Goal: Book appointment/travel/reservation

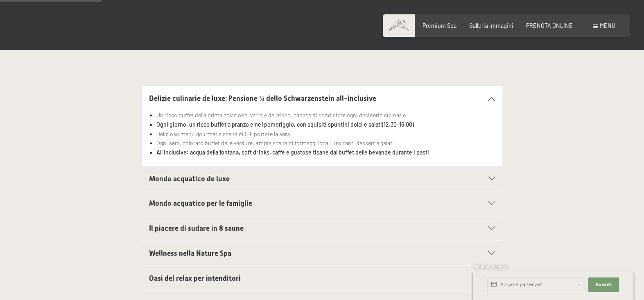
scroll to position [164, 0]
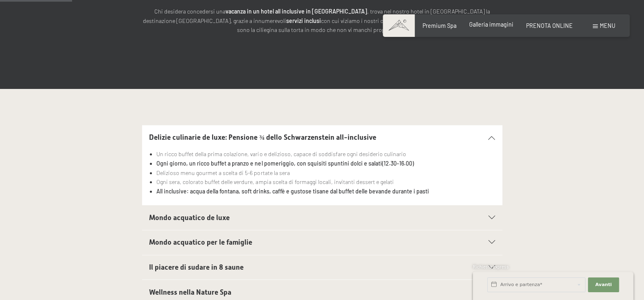
click at [489, 23] on span "Galleria immagini" at bounding box center [491, 24] width 44 height 7
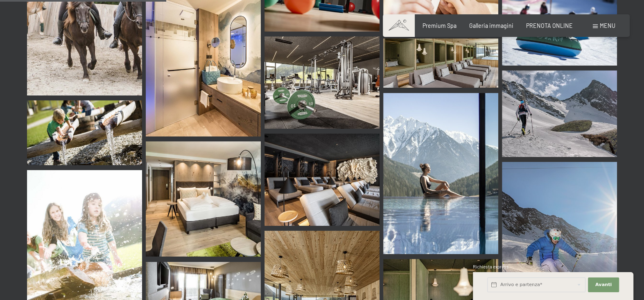
scroll to position [2374, 0]
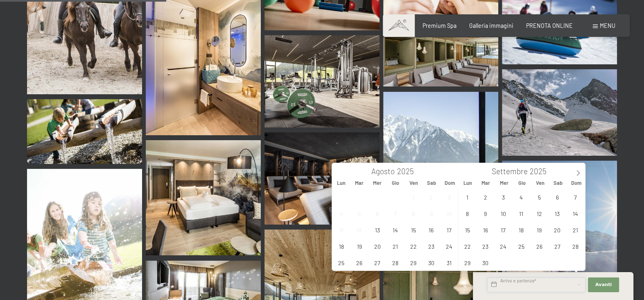
click at [506, 285] on input "text" at bounding box center [536, 284] width 98 height 15
click at [556, 199] on span "6" at bounding box center [557, 197] width 16 height 16
click at [484, 215] on span "9" at bounding box center [485, 213] width 16 height 16
type input "Sab. 06/09/2025 - Mar. 09/09/2025"
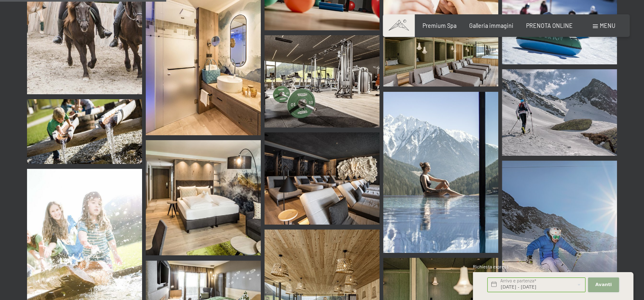
click at [604, 282] on span "Avanti" at bounding box center [603, 284] width 16 height 7
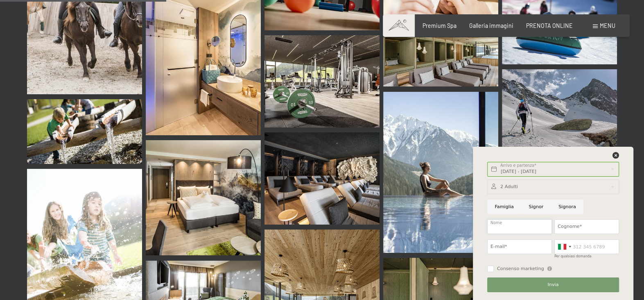
click at [499, 227] on input "Nome" at bounding box center [519, 226] width 65 height 15
type input "stefano"
type input "contino"
type input "roccia1510@yahoo.it"
type input "3404156924"
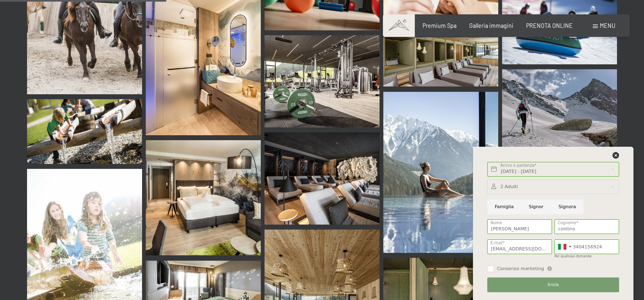
click at [533, 205] on input "Signor" at bounding box center [536, 206] width 30 height 15
radio input "true"
click at [551, 286] on span "Invia" at bounding box center [552, 284] width 11 height 7
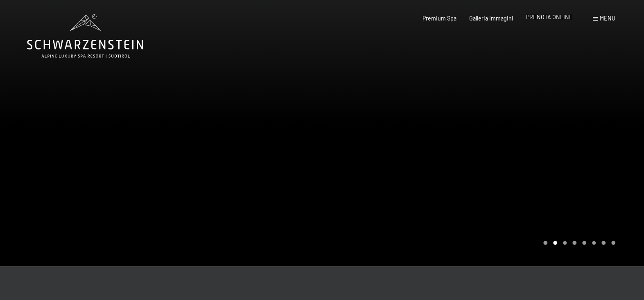
click at [560, 16] on span "PRENOTA ONLINE" at bounding box center [549, 17] width 47 height 7
click at [602, 19] on span "Menu" at bounding box center [608, 18] width 16 height 7
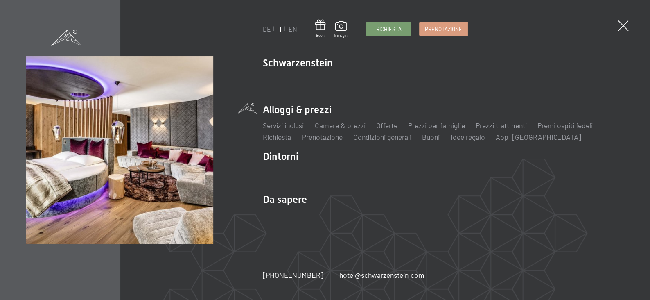
click at [311, 104] on li "Alloggi & prezzi Servizi inclusi Camere & prezzi Lista Offerte Lista Prezzi per…" at bounding box center [443, 122] width 361 height 39
click at [287, 127] on link "Servizi inclusi" at bounding box center [283, 125] width 41 height 9
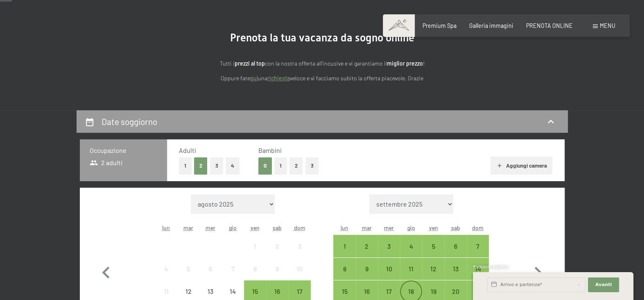
scroll to position [82, 0]
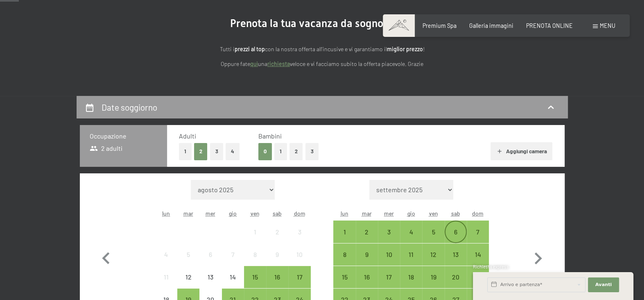
click at [453, 235] on div "6" at bounding box center [455, 238] width 20 height 20
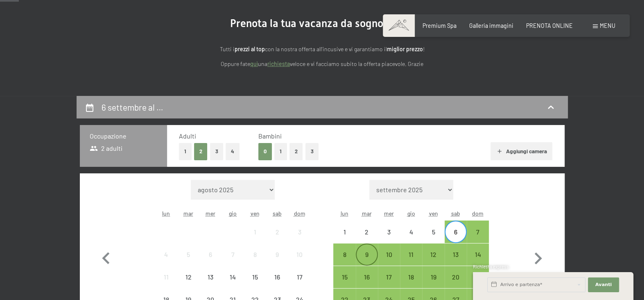
click at [365, 260] on div "9" at bounding box center [367, 261] width 20 height 20
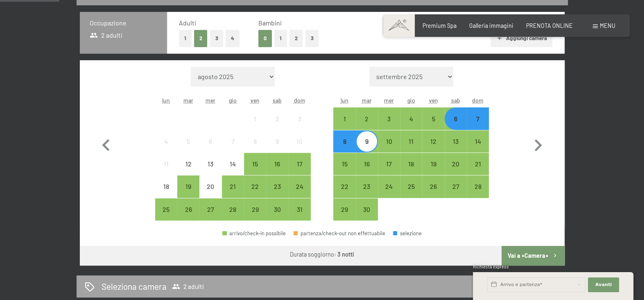
scroll to position [246, 0]
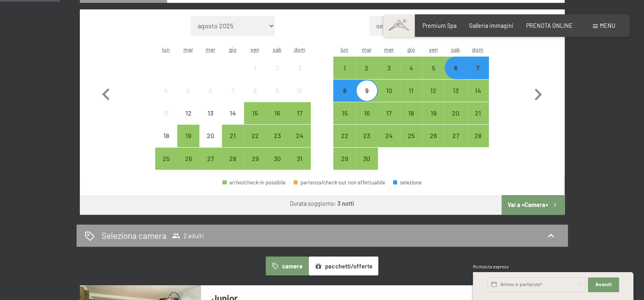
click at [520, 201] on button "Vai a «Camera»" at bounding box center [532, 205] width 63 height 20
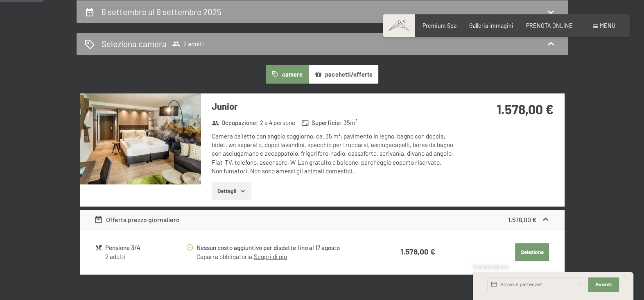
click at [244, 188] on icon "button" at bounding box center [242, 190] width 7 height 7
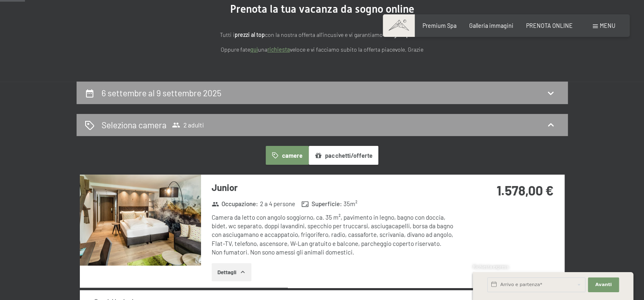
scroll to position [95, 0]
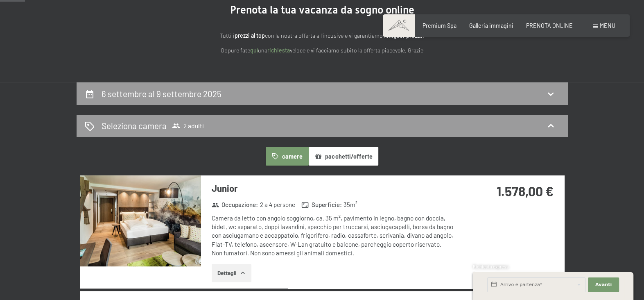
click at [337, 155] on button "pacchetti/offerte" at bounding box center [344, 156] width 70 height 19
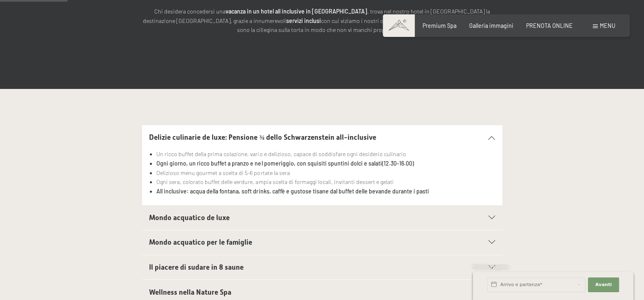
scroll to position [41, 0]
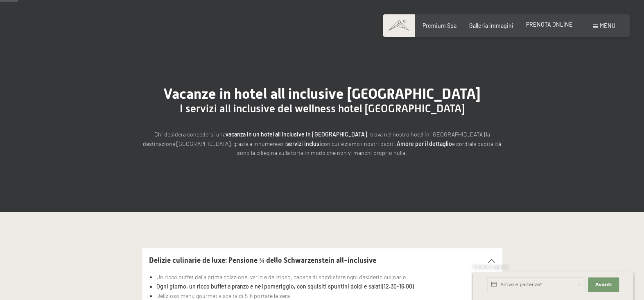
click at [538, 26] on span "PRENOTA ONLINE" at bounding box center [549, 24] width 47 height 7
click at [545, 28] on div "PRENOTA ONLINE" at bounding box center [549, 24] width 47 height 8
click at [540, 23] on span "PRENOTA ONLINE" at bounding box center [549, 24] width 47 height 7
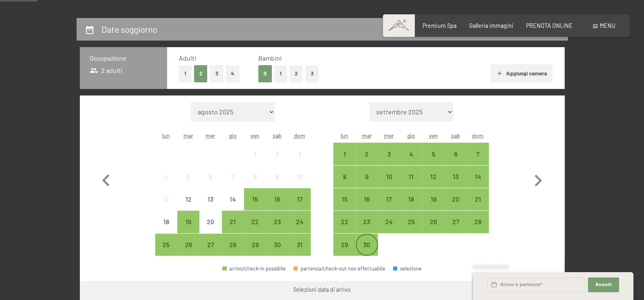
scroll to position [164, 0]
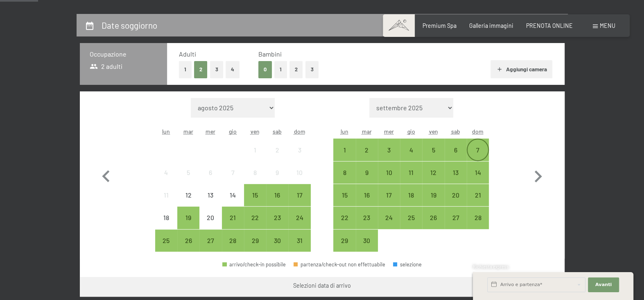
click at [470, 148] on div "7" at bounding box center [477, 157] width 20 height 20
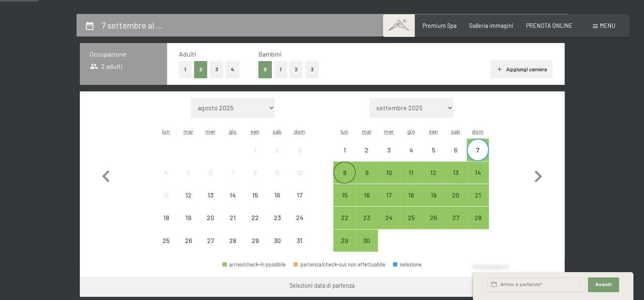
click at [343, 176] on div "8" at bounding box center [344, 179] width 20 height 20
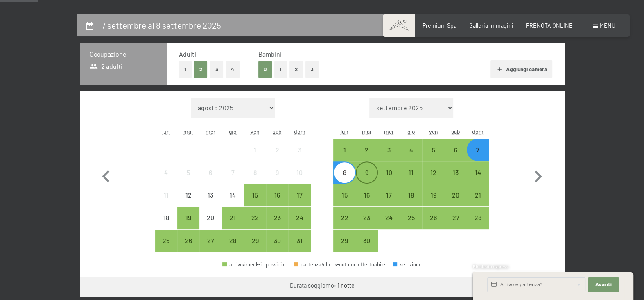
click at [367, 171] on div "9" at bounding box center [367, 179] width 20 height 20
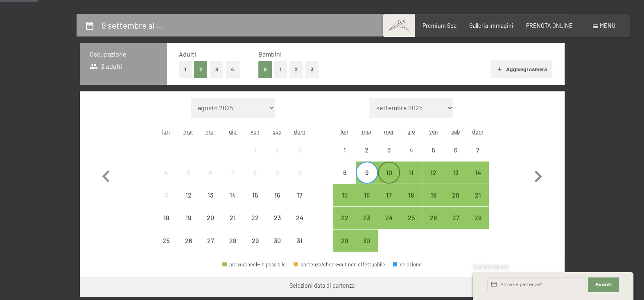
click at [390, 177] on div "10" at bounding box center [389, 179] width 20 height 20
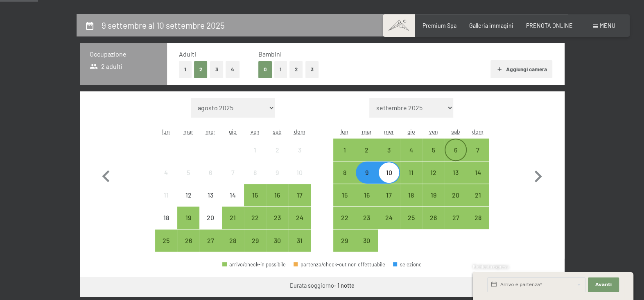
click at [450, 151] on div "6" at bounding box center [455, 157] width 20 height 20
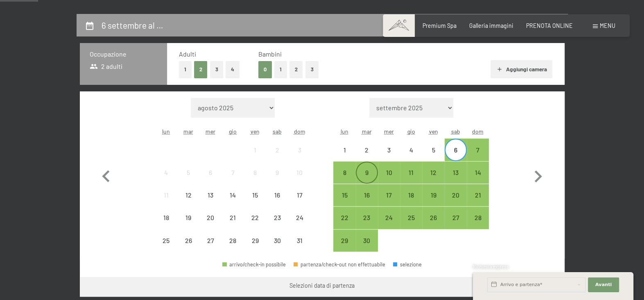
click at [368, 174] on div "9" at bounding box center [367, 179] width 20 height 20
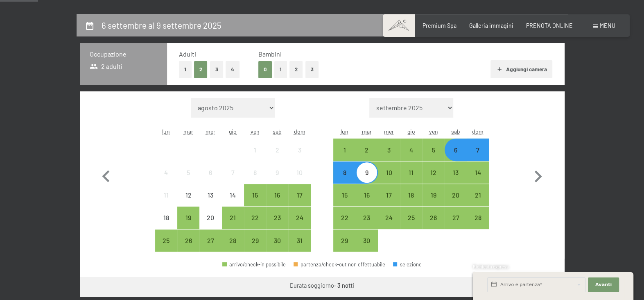
click at [479, 150] on div "7" at bounding box center [477, 157] width 20 height 20
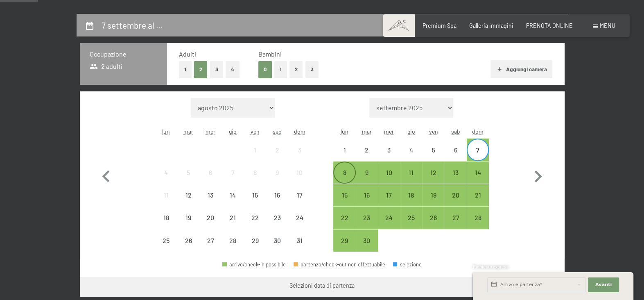
click at [349, 176] on div "8" at bounding box center [344, 179] width 20 height 20
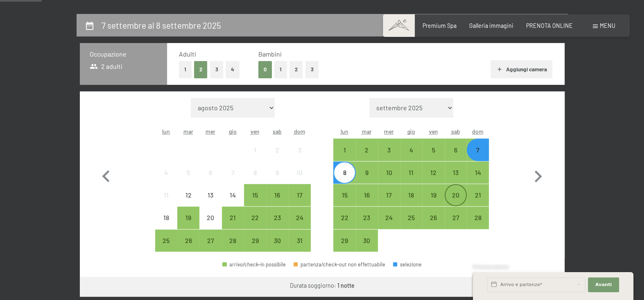
scroll to position [287, 0]
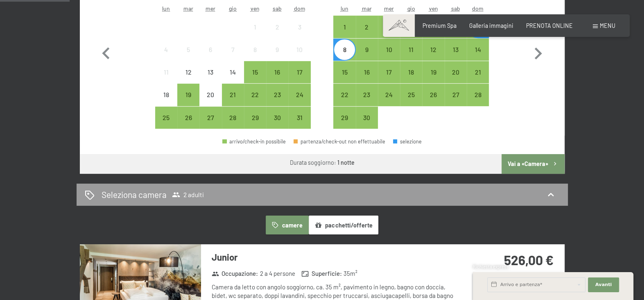
click at [522, 164] on button "Vai a «Camera»" at bounding box center [532, 164] width 63 height 20
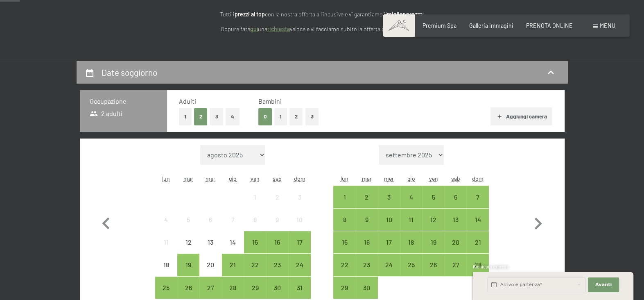
scroll to position [123, 0]
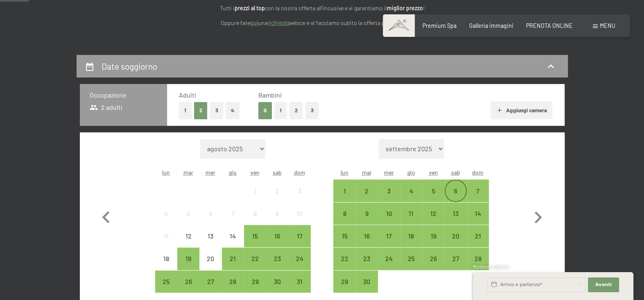
click at [454, 187] on div "6" at bounding box center [455, 197] width 20 height 20
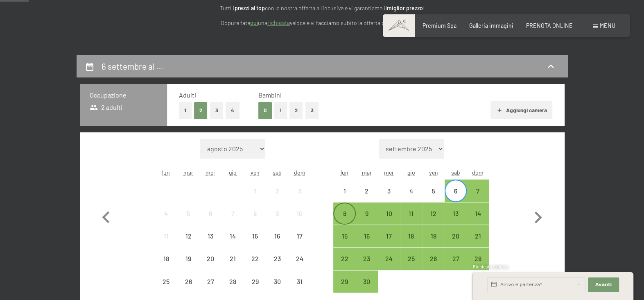
click at [345, 213] on div "8" at bounding box center [344, 220] width 20 height 20
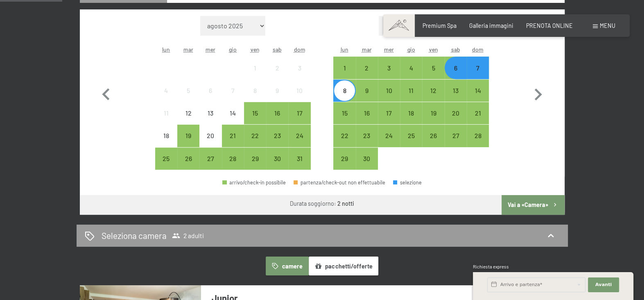
scroll to position [287, 0]
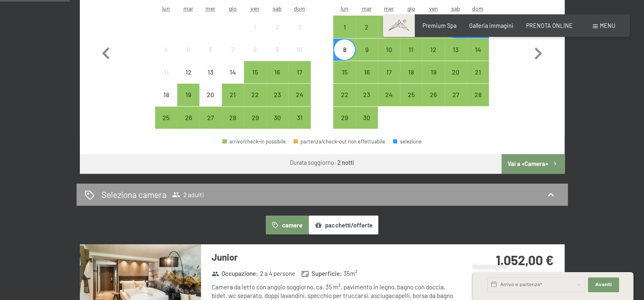
click at [525, 163] on button "Vai a «Camera»" at bounding box center [532, 164] width 63 height 20
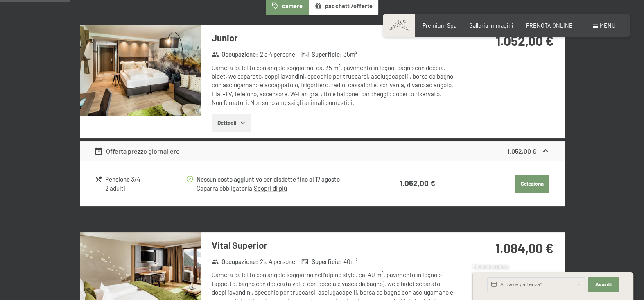
scroll to position [259, 0]
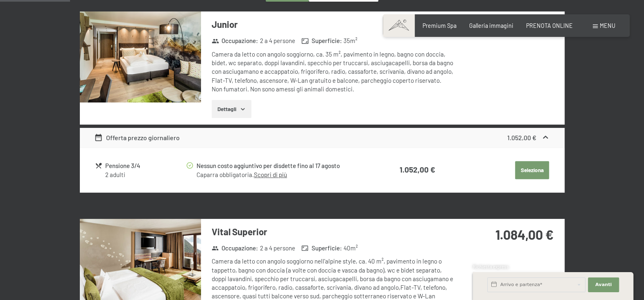
click at [160, 135] on div "Offerta prezzo giornaliero" at bounding box center [137, 138] width 86 height 10
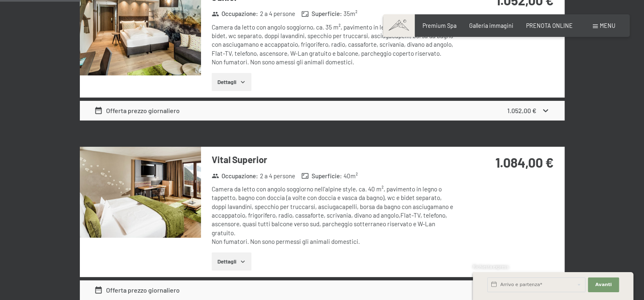
scroll to position [300, 0]
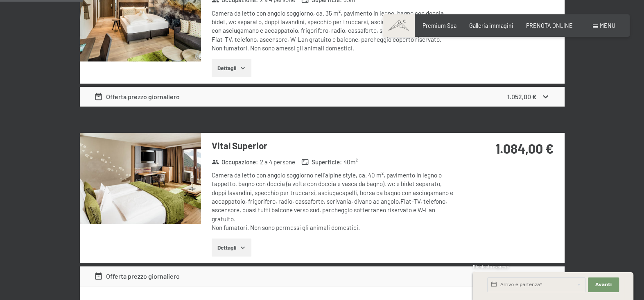
click at [242, 247] on icon "button" at bounding box center [242, 247] width 7 height 7
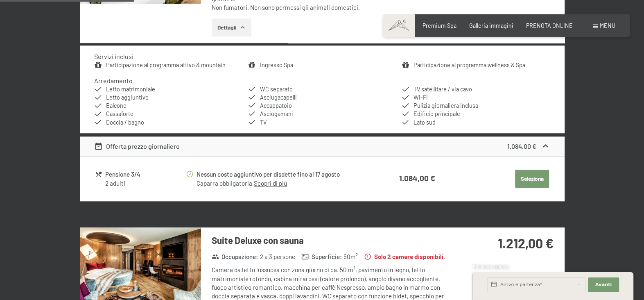
scroll to position [505, 0]
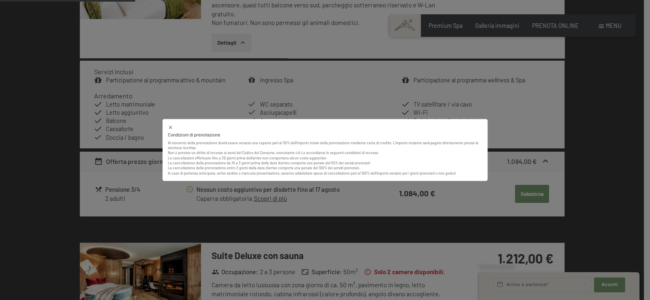
click at [277, 198] on div "Condizioni di prenotazione Al momento della prenotazione dovrà essere versata u…" at bounding box center [325, 150] width 650 height 300
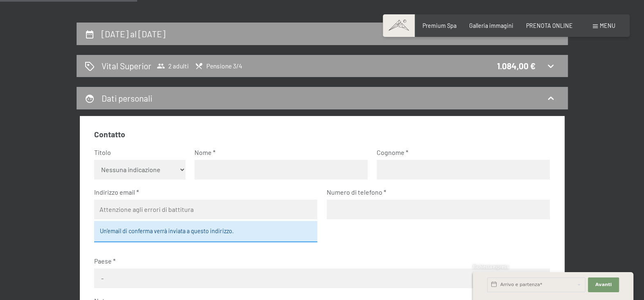
scroll to position [95, 0]
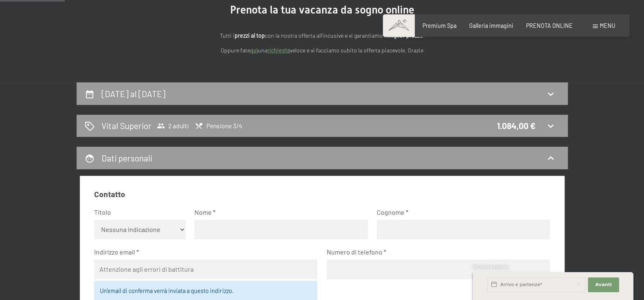
click at [551, 124] on icon at bounding box center [551, 126] width 10 height 10
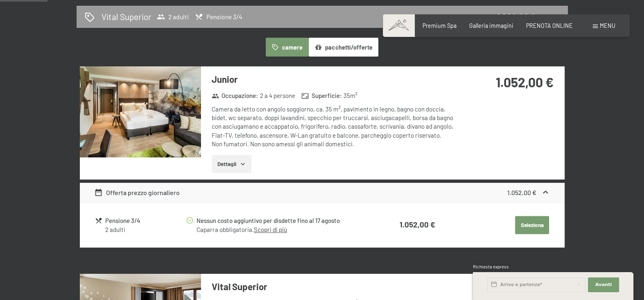
scroll to position [218, 0]
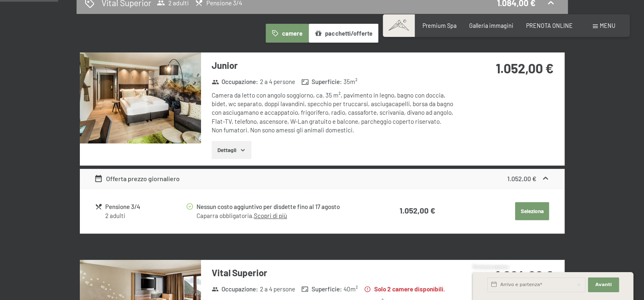
click at [524, 209] on button "Seleziona" at bounding box center [532, 211] width 34 height 18
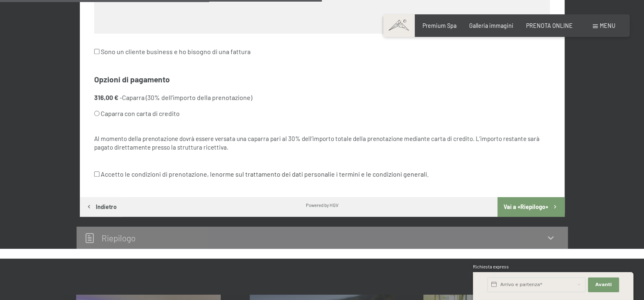
scroll to position [464, 0]
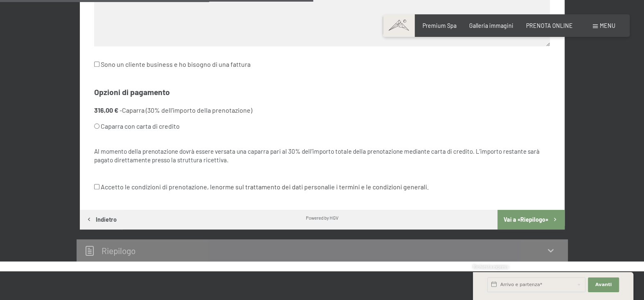
click at [530, 215] on button "Vai a «Riepilogo»" at bounding box center [530, 220] width 67 height 20
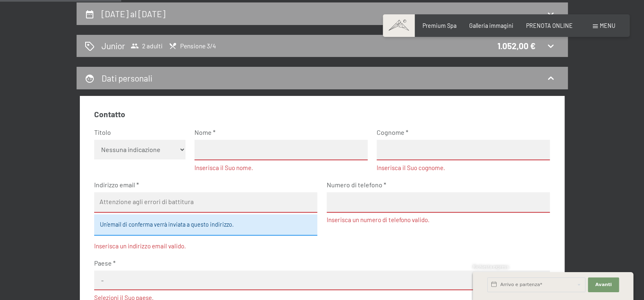
scroll to position [175, 0]
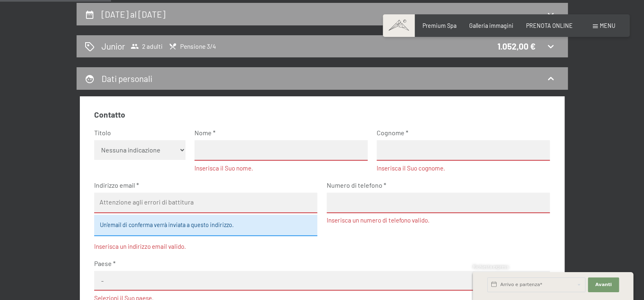
click at [181, 147] on select "Nessuna indicazione Sig.ra Sig." at bounding box center [139, 150] width 91 height 20
select select "m"
click at [94, 140] on select "Nessuna indicazione Sig.ra Sig." at bounding box center [139, 150] width 91 height 20
click at [214, 155] on input "text" at bounding box center [280, 150] width 173 height 20
type input "stefano"
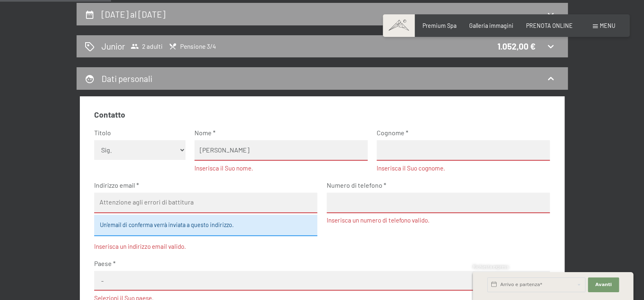
type input "contino"
type input "roccia1510@yahoo.it"
type input "3404156924"
select select "ITA"
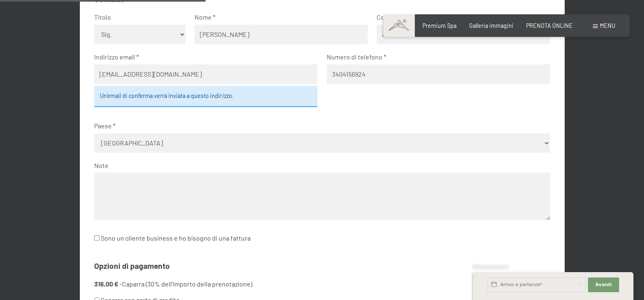
scroll to position [339, 0]
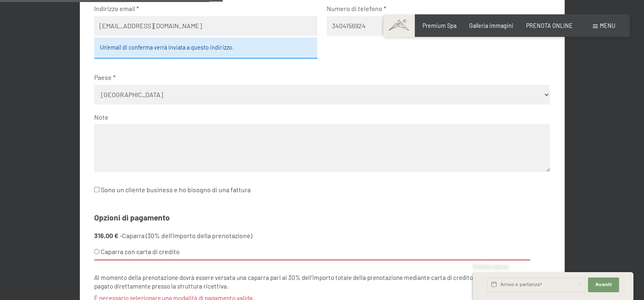
click at [96, 249] on input "Caparra con carta di credito" at bounding box center [96, 250] width 5 height 5
radio input "true"
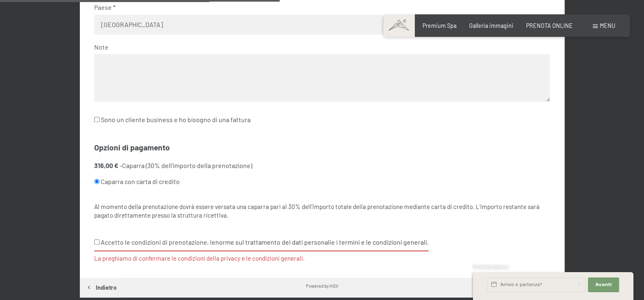
scroll to position [420, 0]
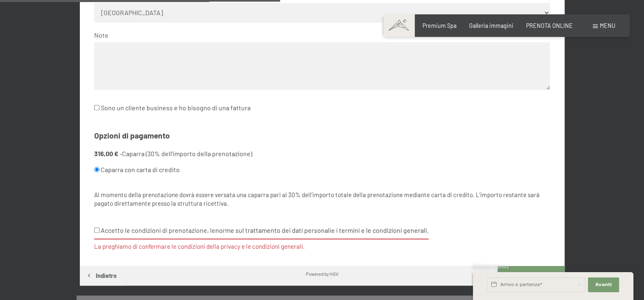
click at [102, 226] on label "Accetto le condizioni di prenotazione, le norme sul trattamento dei dati person…" at bounding box center [261, 230] width 334 height 16
click at [99, 227] on input "Accetto le condizioni di prenotazione, le norme sul trattamento dei dati person…" at bounding box center [96, 229] width 5 height 5
checkbox input "true"
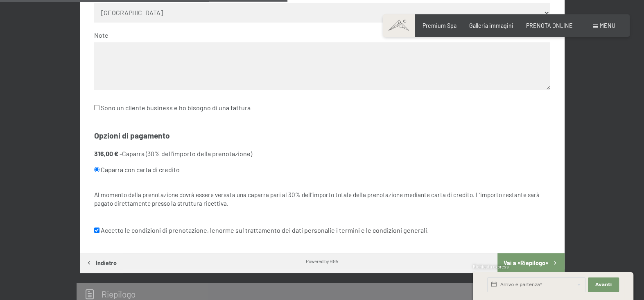
scroll to position [461, 0]
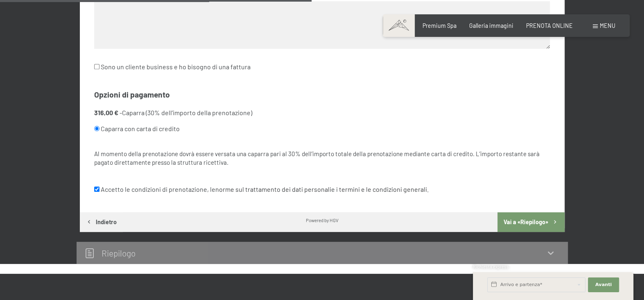
click at [517, 219] on button "Vai a «Riepilogo»" at bounding box center [530, 222] width 67 height 20
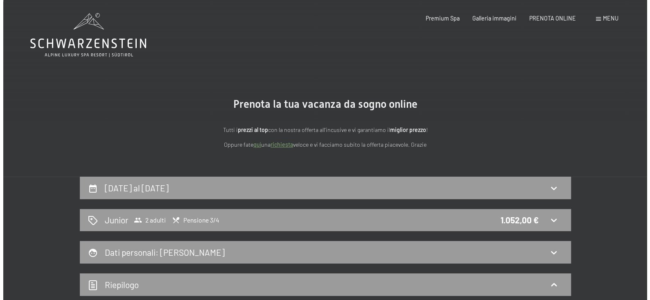
scroll to position [0, 0]
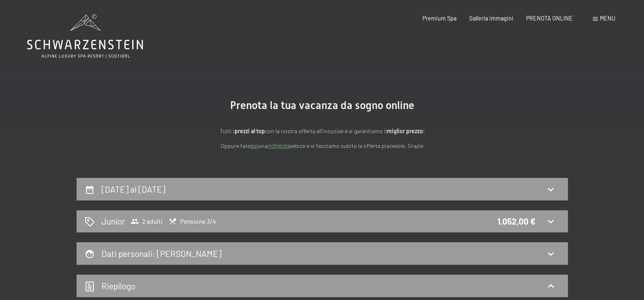
click at [595, 18] on span at bounding box center [595, 19] width 5 height 4
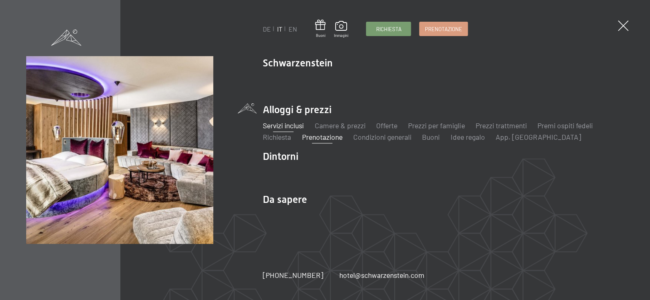
click at [273, 127] on link "Servizi inclusi" at bounding box center [283, 125] width 41 height 9
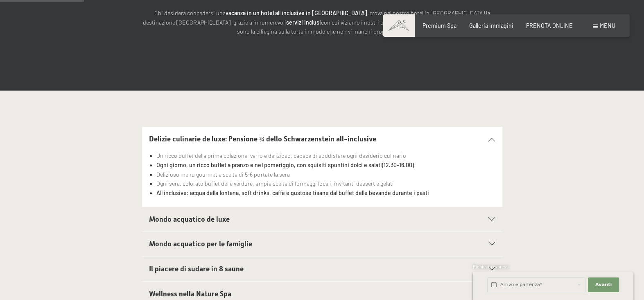
scroll to position [204, 0]
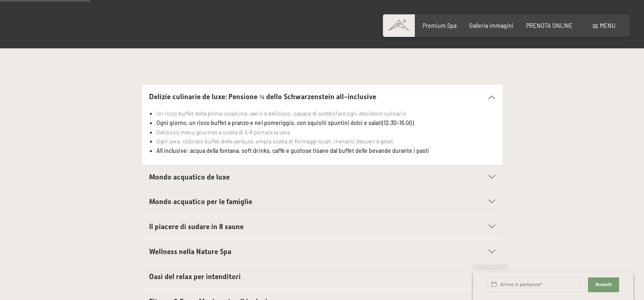
click at [467, 174] on div "Mondo acquatico de luxe" at bounding box center [322, 177] width 346 height 25
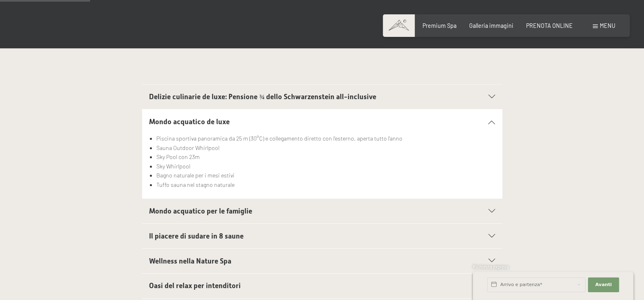
click at [490, 118] on div "Mondo acquatico de luxe" at bounding box center [322, 121] width 346 height 25
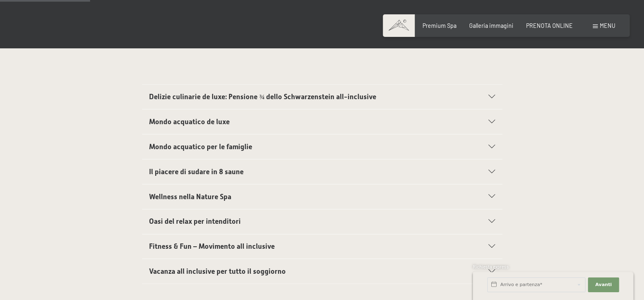
click at [489, 170] on icon at bounding box center [491, 172] width 7 height 4
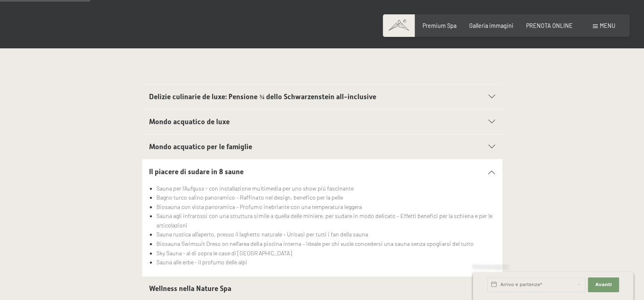
click at [489, 170] on icon at bounding box center [491, 172] width 7 height 4
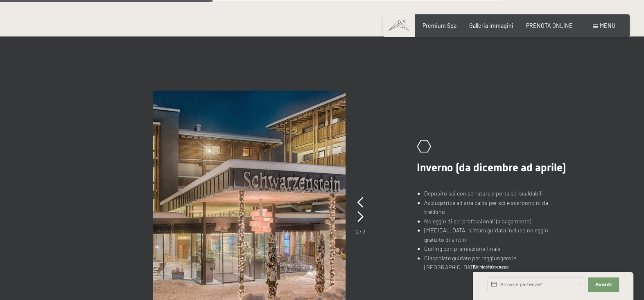
scroll to position [491, 0]
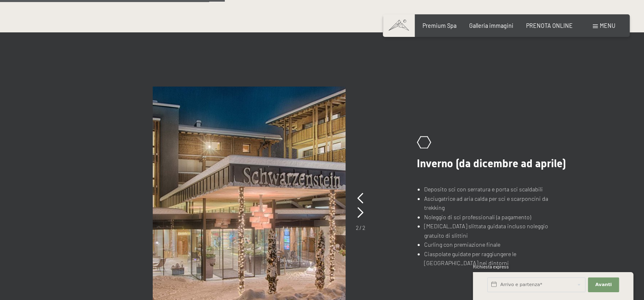
click at [286, 204] on img at bounding box center [249, 201] width 193 height 230
click at [361, 208] on icon at bounding box center [360, 212] width 6 height 11
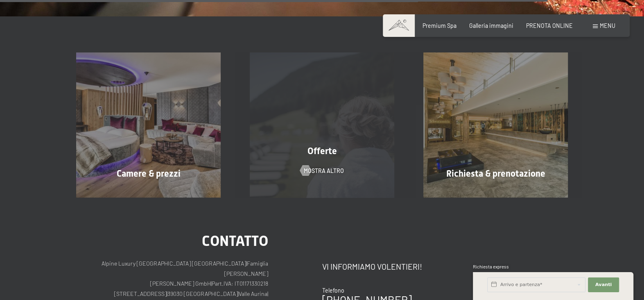
scroll to position [1228, 0]
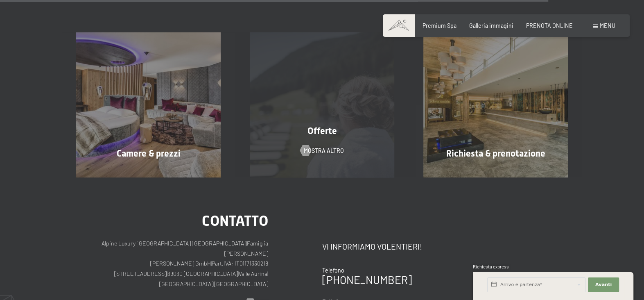
click at [319, 127] on span "Offerte" at bounding box center [321, 131] width 29 height 10
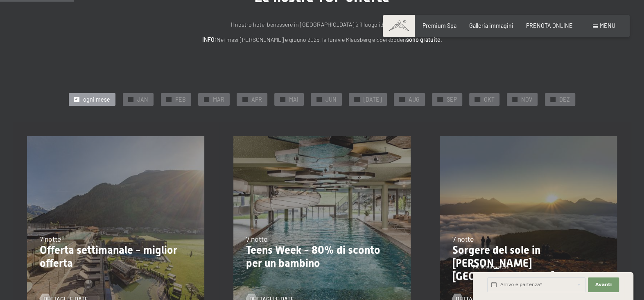
scroll to position [82, 0]
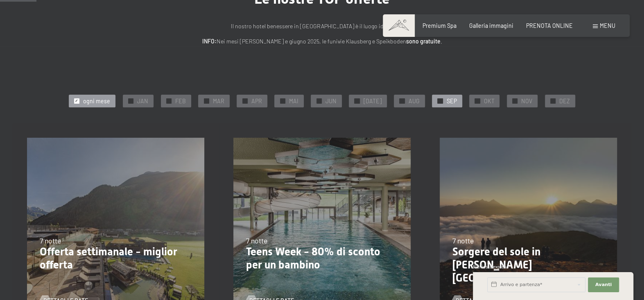
click at [448, 99] on span "SEP" at bounding box center [451, 101] width 10 height 8
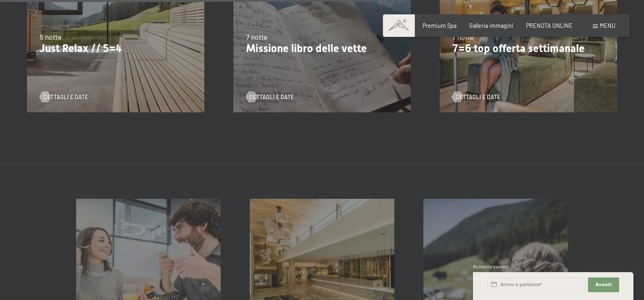
scroll to position [573, 0]
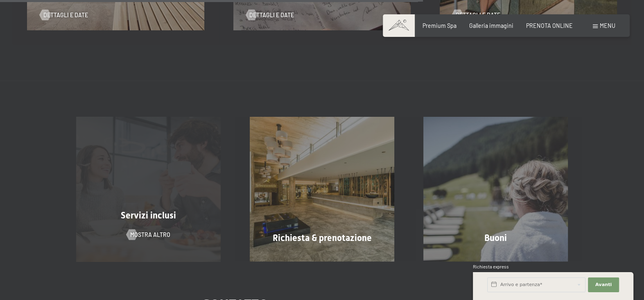
click at [154, 211] on span "Servizi inclusi" at bounding box center [148, 215] width 55 height 10
click at [144, 236] on span "mostra altro" at bounding box center [158, 234] width 40 height 8
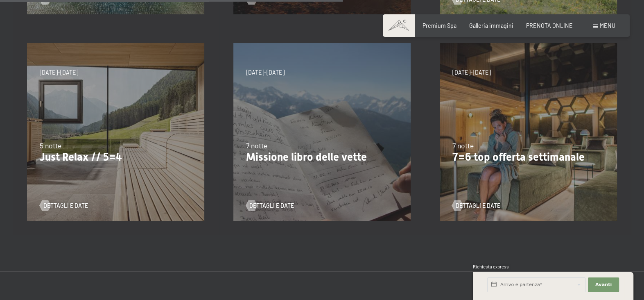
scroll to position [382, 0]
